Goal: Task Accomplishment & Management: Use online tool/utility

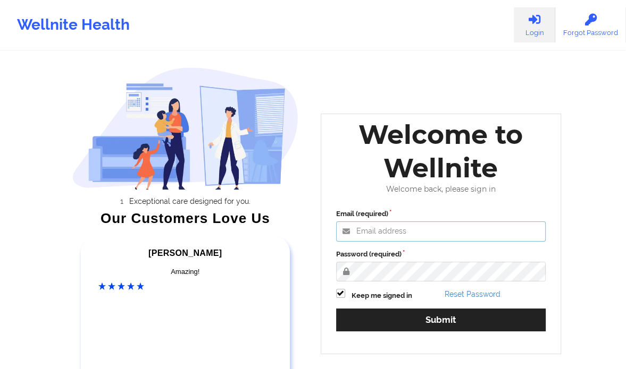
click at [399, 231] on input "Email (required)" at bounding box center [441, 232] width 210 height 20
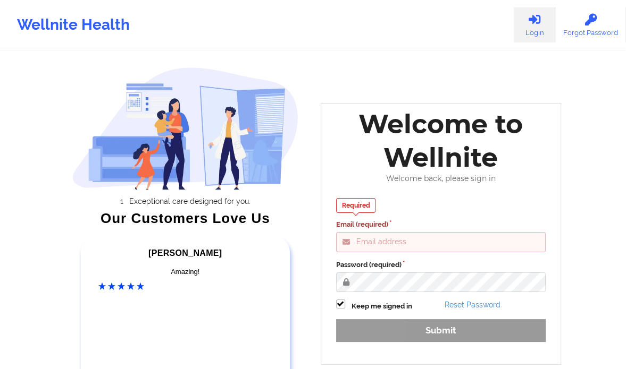
type input "[PERSON_NAME][EMAIL_ADDRESS][DOMAIN_NAME]"
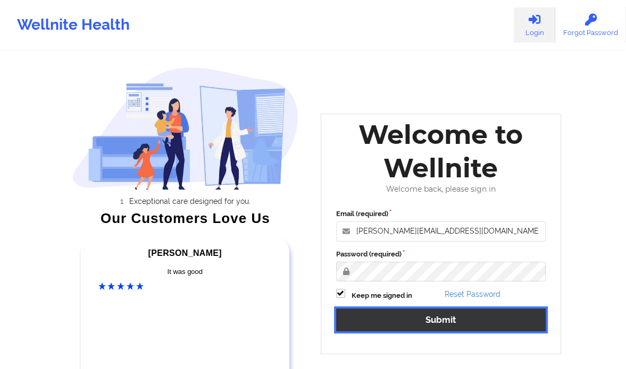
click at [453, 322] on button "Submit" at bounding box center [441, 320] width 210 height 23
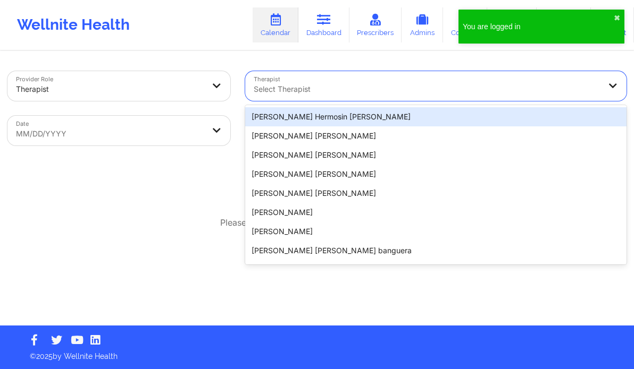
click at [307, 91] on div at bounding box center [427, 89] width 346 height 13
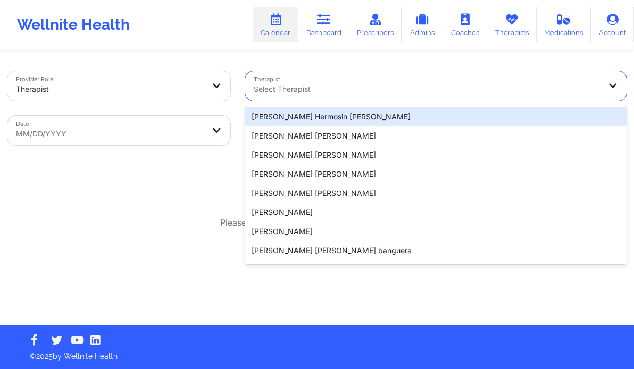
paste input "Hugh Henry Wallace"
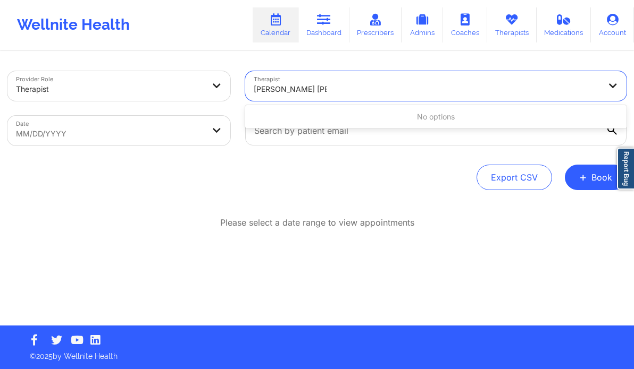
click at [274, 92] on input "Hugh Henry Wallace" at bounding box center [290, 89] width 73 height 11
type input "Henry hugh Wallace"
click at [351, 89] on div at bounding box center [427, 89] width 346 height 13
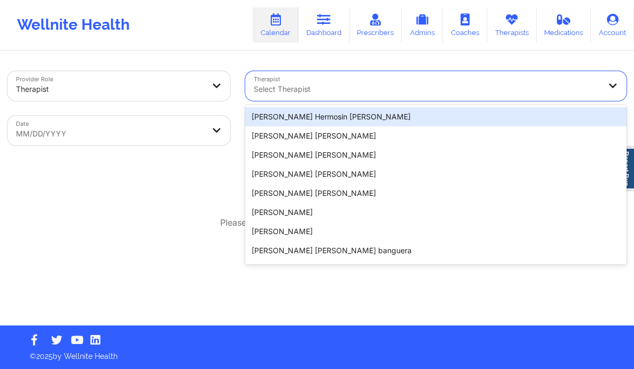
click at [333, 88] on div at bounding box center [427, 89] width 346 height 13
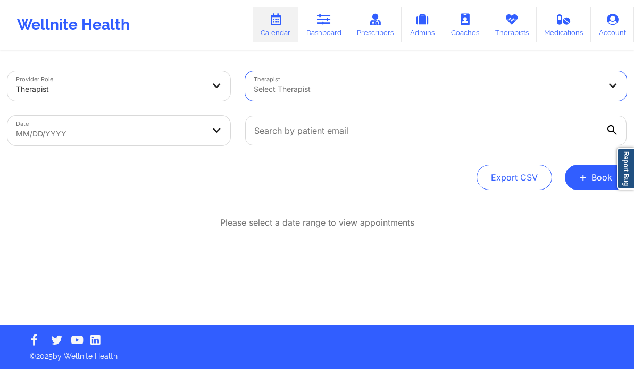
click at [333, 88] on div at bounding box center [427, 89] width 346 height 13
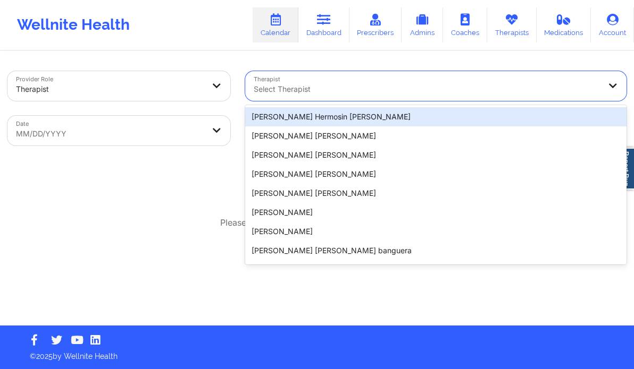
click at [333, 88] on div at bounding box center [427, 89] width 346 height 13
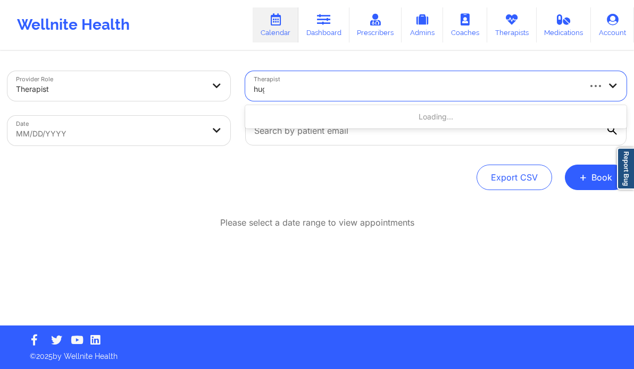
type input "hugh"
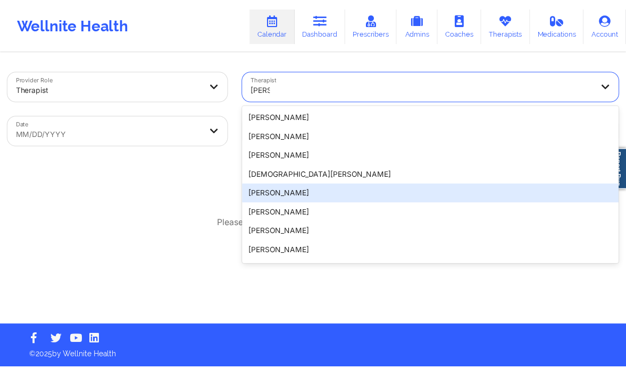
scroll to position [55, 0]
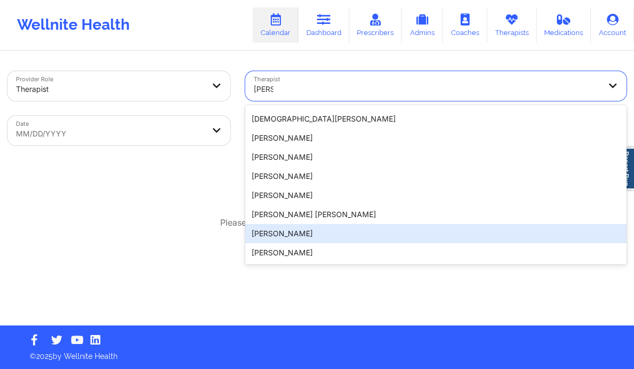
click at [279, 234] on div "Hugh Wallace" at bounding box center [435, 233] width 381 height 19
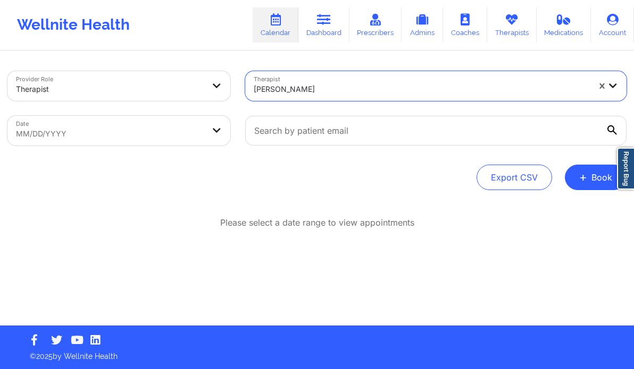
click at [151, 136] on body "Wellnite Health Calendar Dashboard Prescribers Admins Coaches Therapists Medica…" at bounding box center [317, 184] width 634 height 369
select select "2025-8"
select select "2025-9"
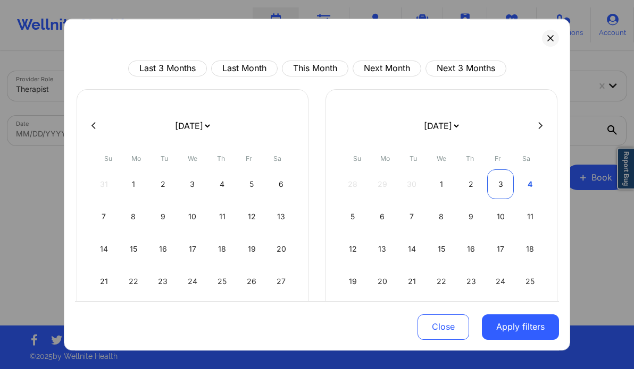
click at [497, 179] on div "3" at bounding box center [500, 185] width 27 height 30
select select "2025-9"
select select "2025-10"
select select "2025-9"
select select "2025-10"
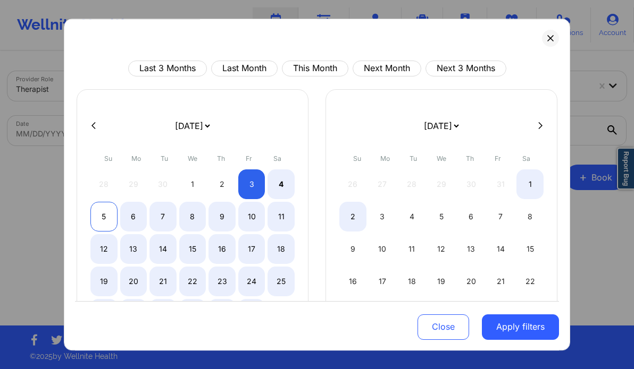
select select "2025-9"
select select "2025-10"
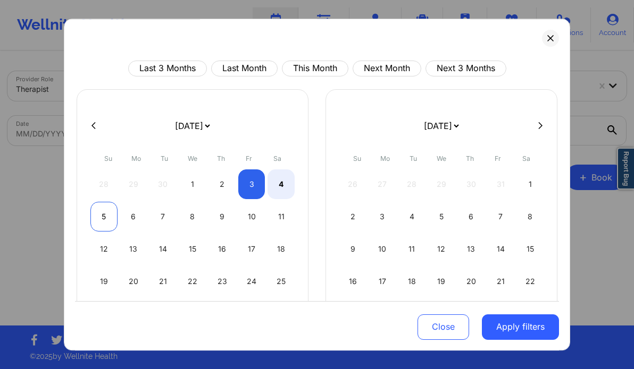
click at [91, 212] on div "5" at bounding box center [103, 217] width 27 height 30
select select "2025-9"
select select "2025-10"
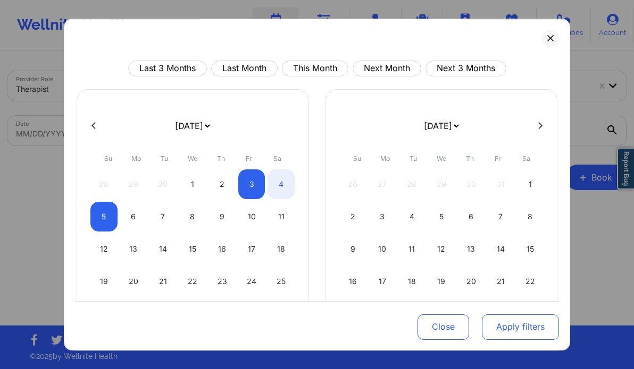
click at [507, 326] on button "Apply filters" at bounding box center [520, 327] width 77 height 26
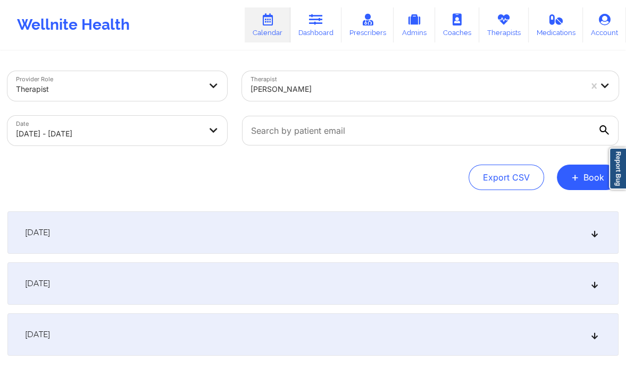
click at [592, 281] on icon at bounding box center [594, 283] width 9 height 7
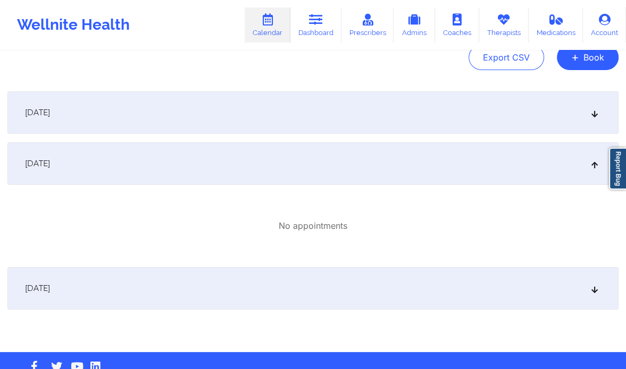
scroll to position [132, 0]
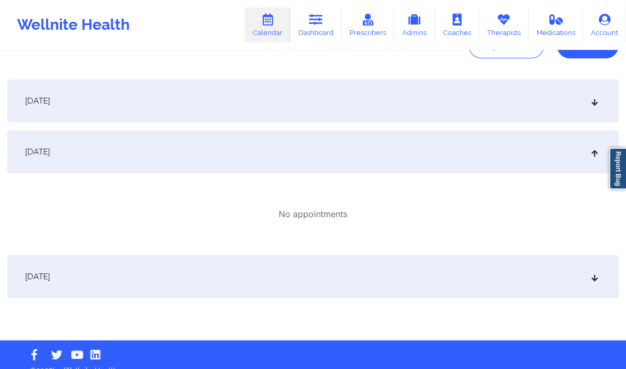
click at [593, 99] on icon at bounding box center [594, 100] width 9 height 7
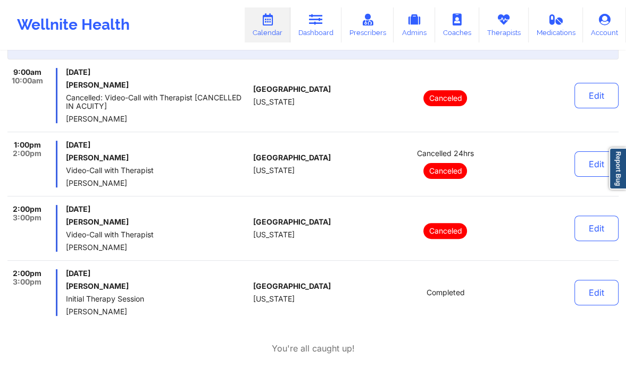
scroll to position [197, 0]
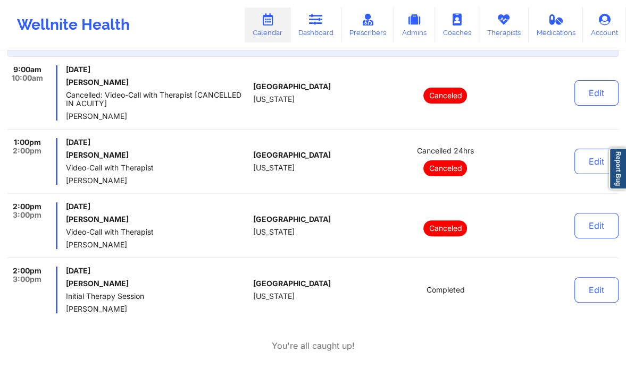
drag, startPoint x: 136, startPoint y: 157, endPoint x: 67, endPoint y: 158, distance: 69.1
click at [67, 158] on h6 "Marshall Knauf" at bounding box center [157, 155] width 183 height 9
copy h6 "Marshall Knauf"
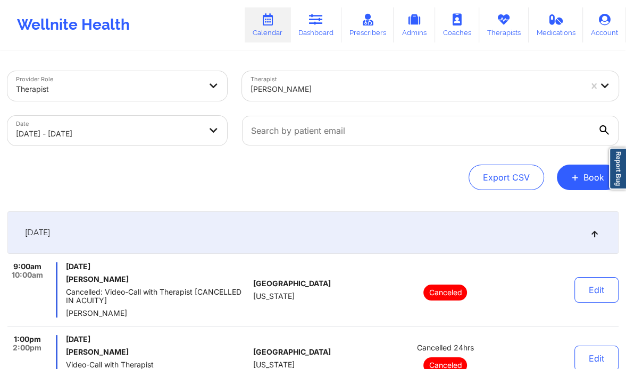
select select "2025-9"
select select "2025-10"
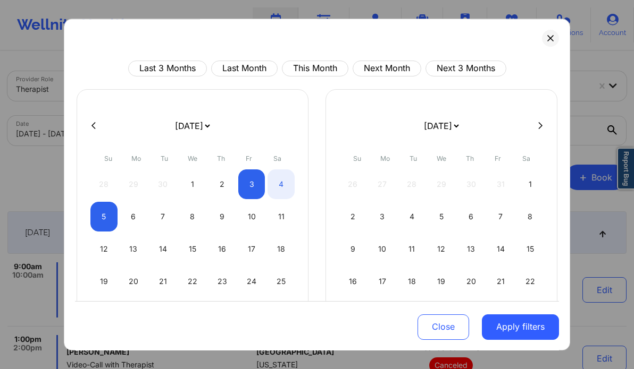
click at [91, 128] on icon at bounding box center [93, 126] width 4 height 8
select select "2025-8"
select select "2025-9"
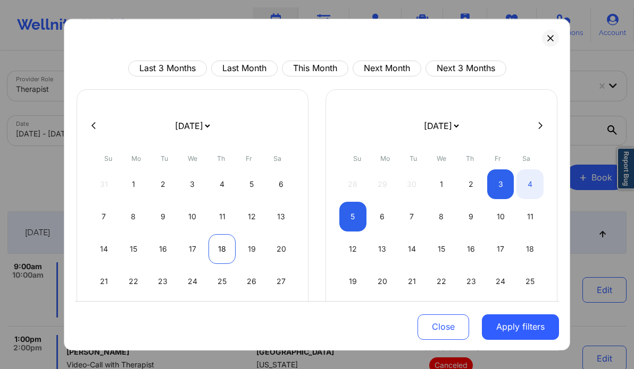
click at [216, 246] on div "18" at bounding box center [221, 249] width 27 height 30
select select "2025-8"
select select "2025-9"
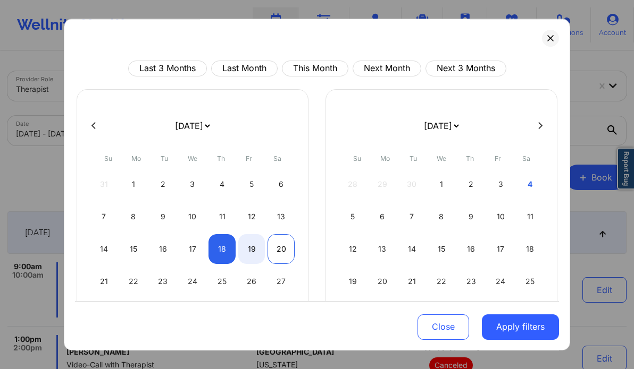
select select "2025-8"
select select "2025-9"
click at [274, 245] on div "20" at bounding box center [280, 249] width 27 height 30
select select "2025-8"
select select "2025-9"
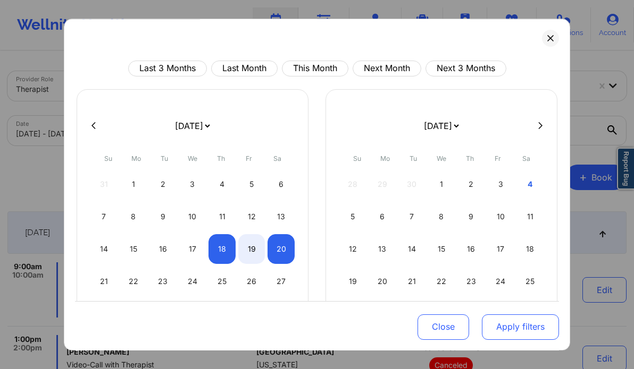
click at [526, 331] on button "Apply filters" at bounding box center [520, 327] width 77 height 26
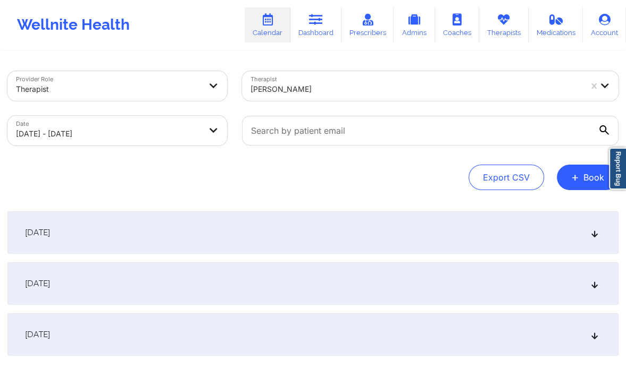
click at [593, 285] on icon at bounding box center [594, 283] width 9 height 7
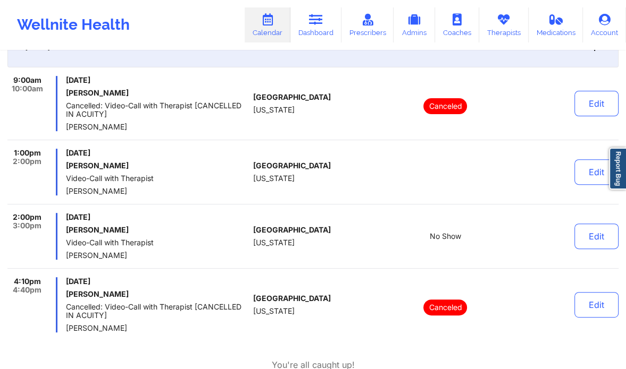
scroll to position [239, 0]
